Goal: Task Accomplishment & Management: Manage account settings

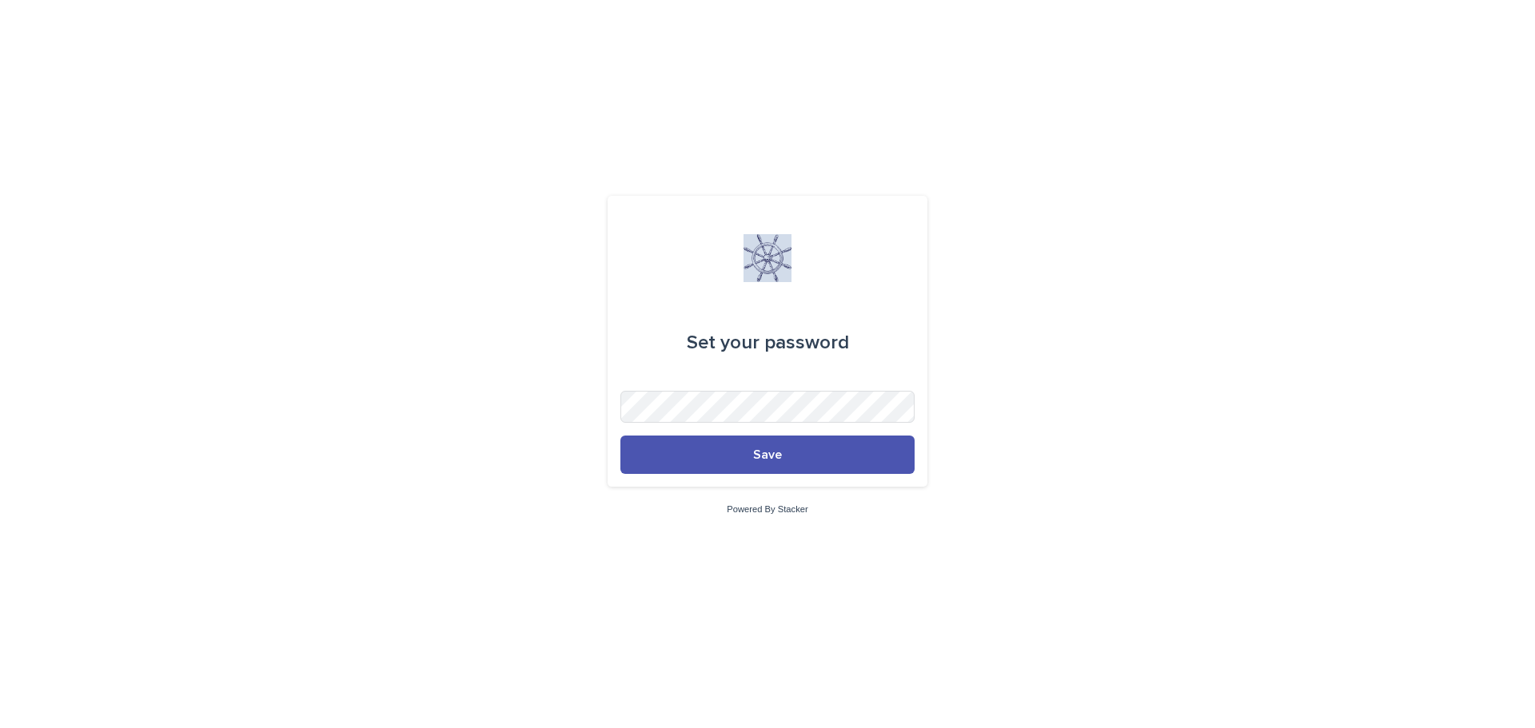
click at [717, 452] on button "Save" at bounding box center [767, 455] width 294 height 38
